Goal: Information Seeking & Learning: Learn about a topic

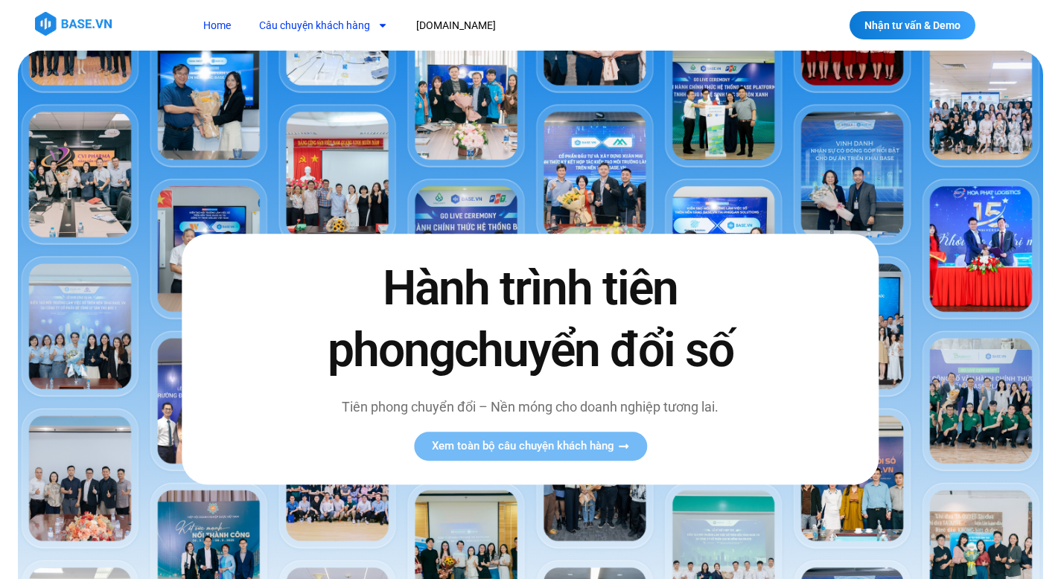
click at [314, 35] on link "Câu chuyện khách hàng" at bounding box center [323, 26] width 151 height 28
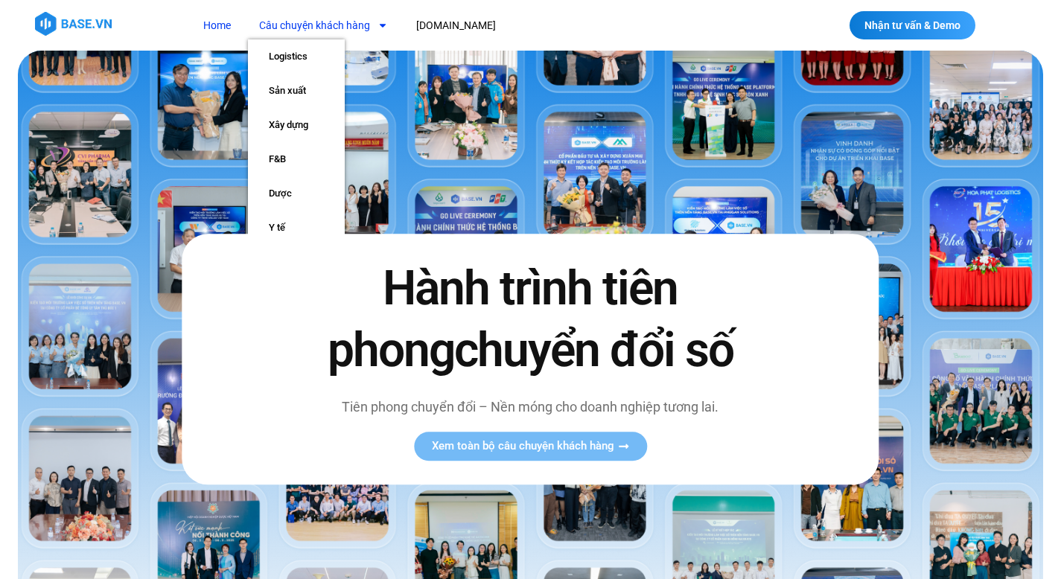
click at [316, 31] on link "Câu chuyện khách hàng" at bounding box center [323, 26] width 151 height 28
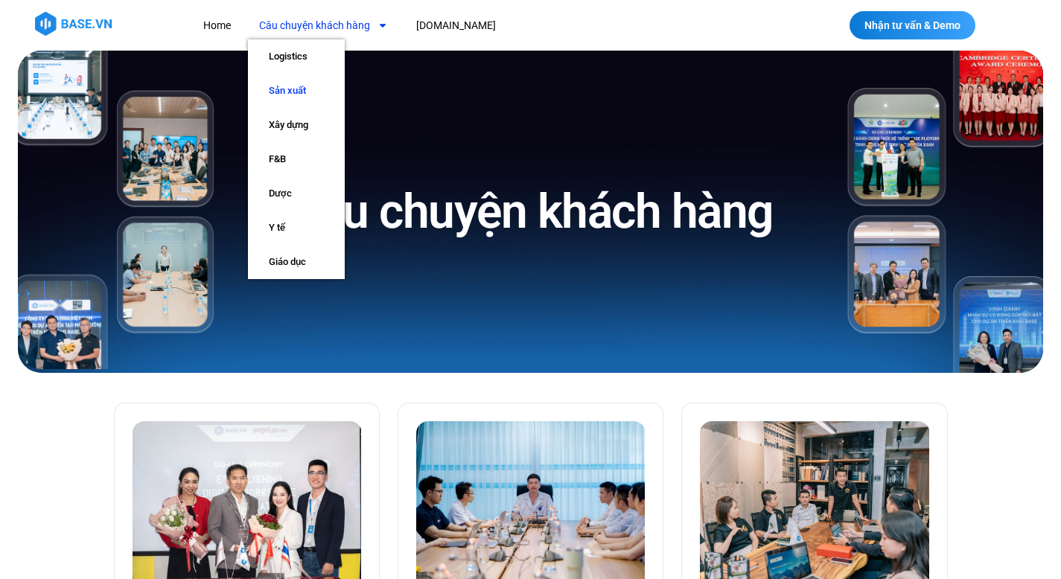
click at [289, 91] on link "Sản xuất" at bounding box center [296, 91] width 97 height 34
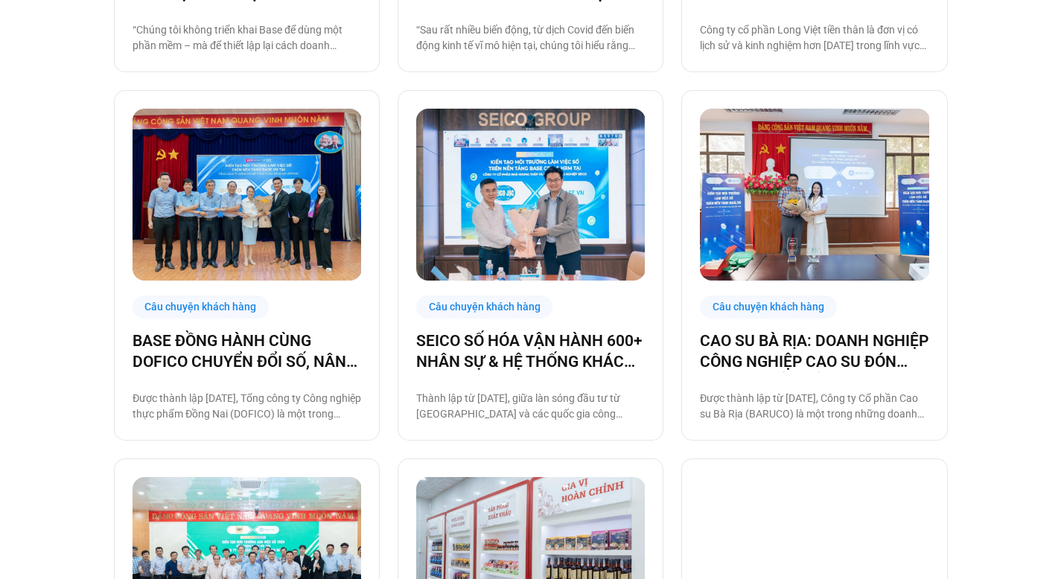
scroll to position [961, 0]
